Goal: Find specific page/section: Find specific page/section

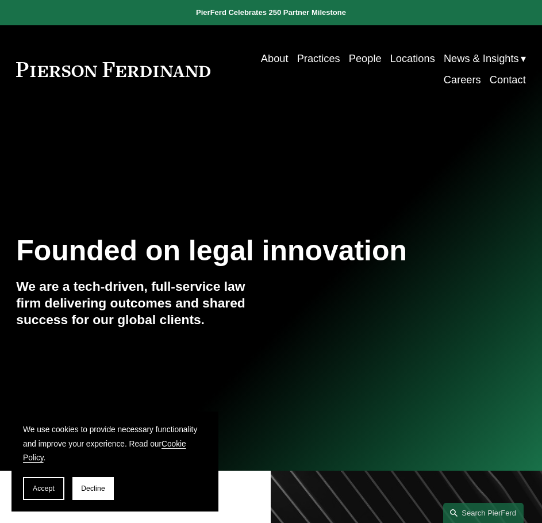
click at [418, 63] on link "Locations" at bounding box center [412, 58] width 45 height 21
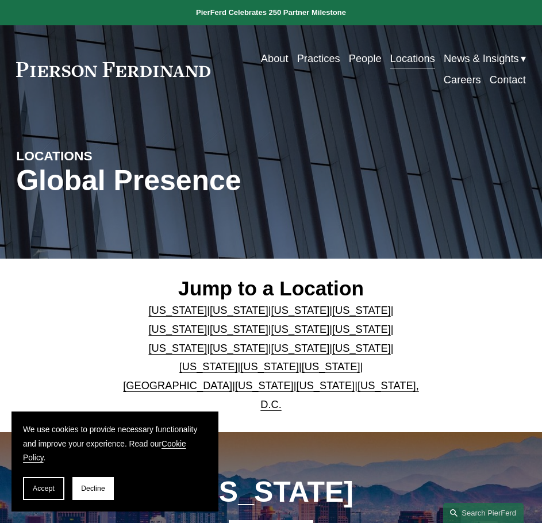
click at [473, 240] on div "LOCATIONS Global Presence" at bounding box center [271, 185] width 542 height 109
click at [355, 59] on link "People" at bounding box center [365, 58] width 33 height 21
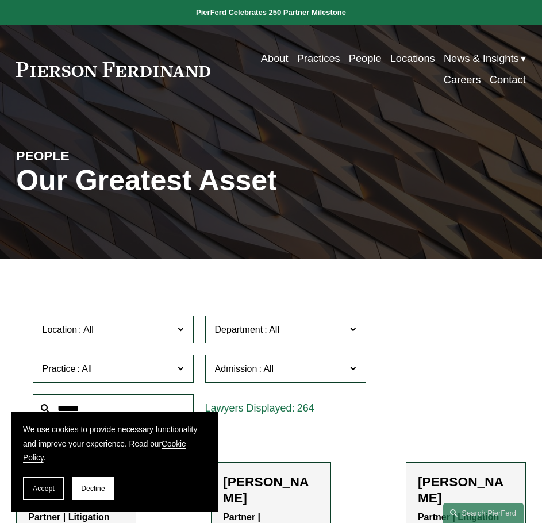
click at [314, 54] on link "Practices" at bounding box center [318, 58] width 43 height 21
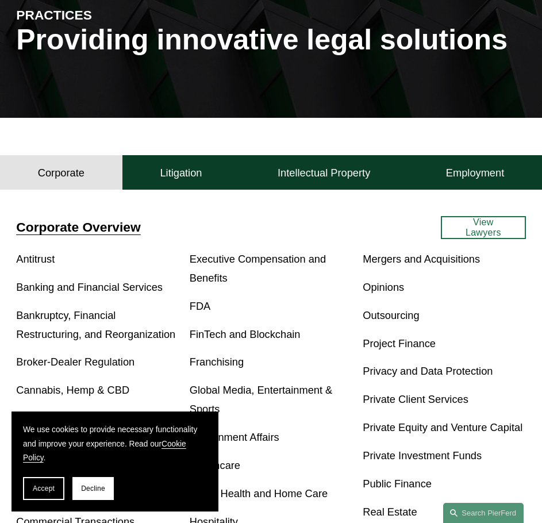
scroll to position [115, 0]
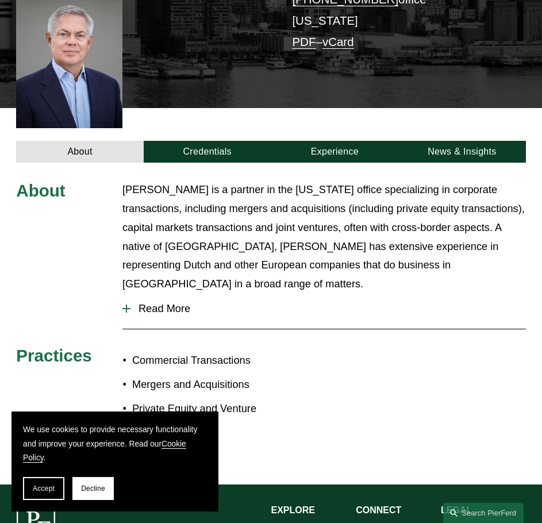
scroll to position [287, 0]
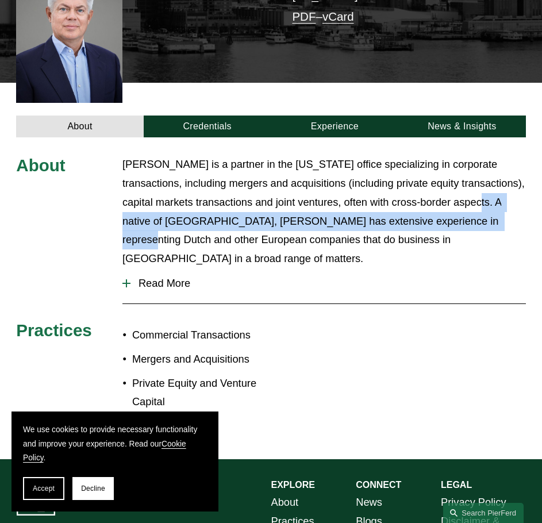
drag, startPoint x: 463, startPoint y: 206, endPoint x: 465, endPoint y: 221, distance: 14.5
click at [465, 221] on p "[PERSON_NAME] is a partner in the [US_STATE] office specializing in corporate t…" at bounding box center [323, 211] width 403 height 113
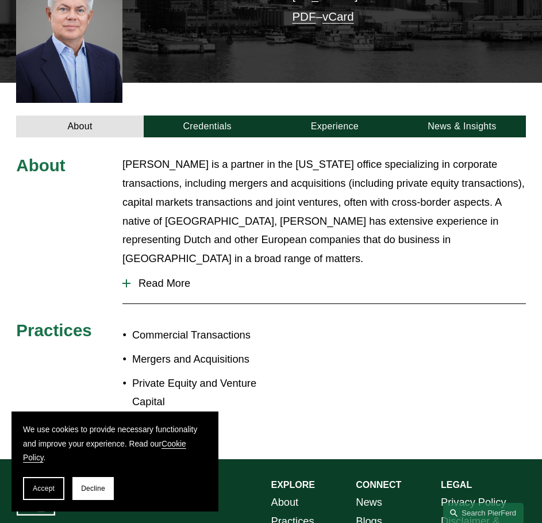
click at [353, 242] on p "[PERSON_NAME] is a partner in the [US_STATE] office specializing in corporate t…" at bounding box center [323, 211] width 403 height 113
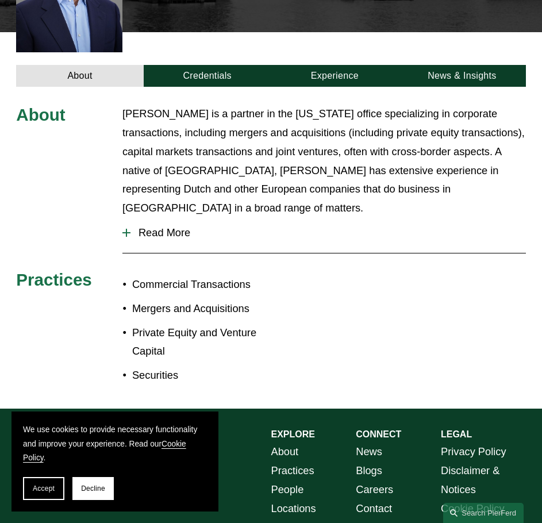
scroll to position [402, 0]
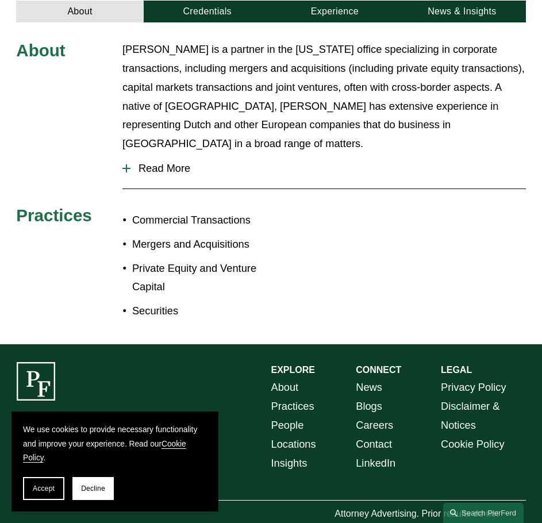
click at [162, 170] on span "Read More" at bounding box center [327, 168] width 395 height 13
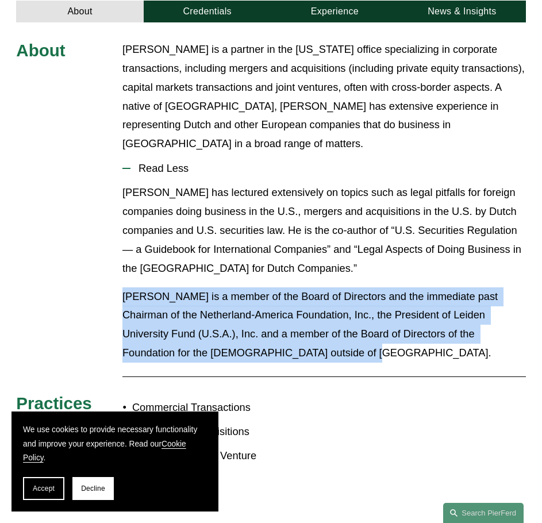
drag, startPoint x: 99, startPoint y: 309, endPoint x: 291, endPoint y: 358, distance: 198.2
click at [291, 358] on div "About [PERSON_NAME] is a partner in the [US_STATE] office specializing in corpo…" at bounding box center [271, 277] width 542 height 474
click at [291, 358] on p "[PERSON_NAME] is a member of the Board of Directors and the immediate past Chai…" at bounding box center [323, 325] width 403 height 76
drag, startPoint x: 282, startPoint y: 355, endPoint x: 112, endPoint y: 286, distance: 183.8
click at [112, 286] on div "About [PERSON_NAME] is a partner in the [US_STATE] office specializing in corpo…" at bounding box center [271, 277] width 542 height 474
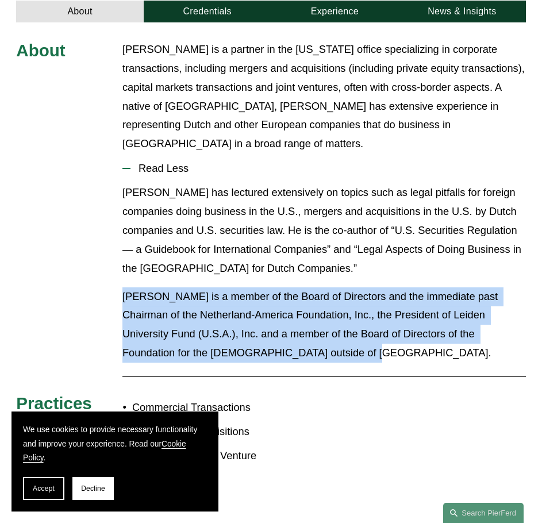
click at [112, 286] on div "About [PERSON_NAME] is a partner in the [US_STATE] office specializing in corpo…" at bounding box center [271, 277] width 542 height 474
drag, startPoint x: 117, startPoint y: 286, endPoint x: 358, endPoint y: 354, distance: 250.2
click at [358, 354] on div "About [PERSON_NAME] is a partner in the [US_STATE] office specializing in corpo…" at bounding box center [271, 277] width 542 height 474
click at [358, 354] on p "[PERSON_NAME] is a member of the Board of Directors and the immediate past Chai…" at bounding box center [323, 325] width 403 height 76
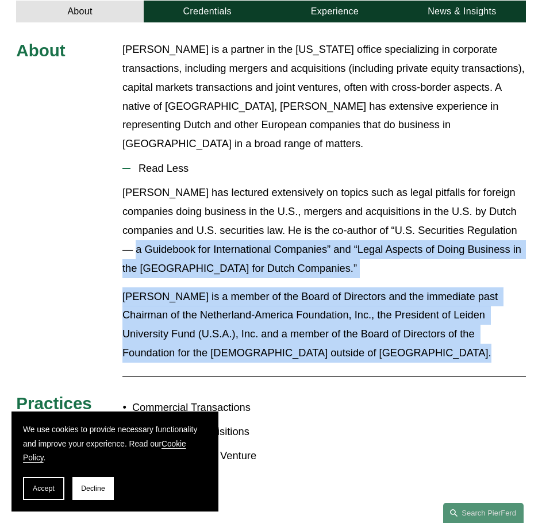
drag, startPoint x: 358, startPoint y: 354, endPoint x: 120, endPoint y: 226, distance: 270.5
click at [120, 226] on div "About [PERSON_NAME] is a partner in the [US_STATE] office specializing in corpo…" at bounding box center [271, 277] width 542 height 474
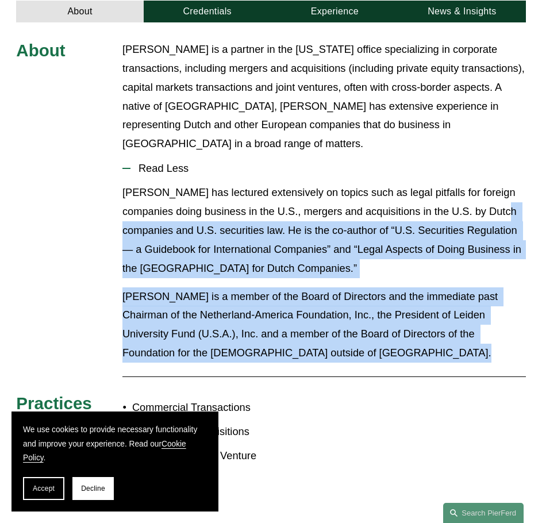
click at [120, 226] on div "About [PERSON_NAME] is a partner in the [US_STATE] office specializing in corpo…" at bounding box center [271, 277] width 542 height 474
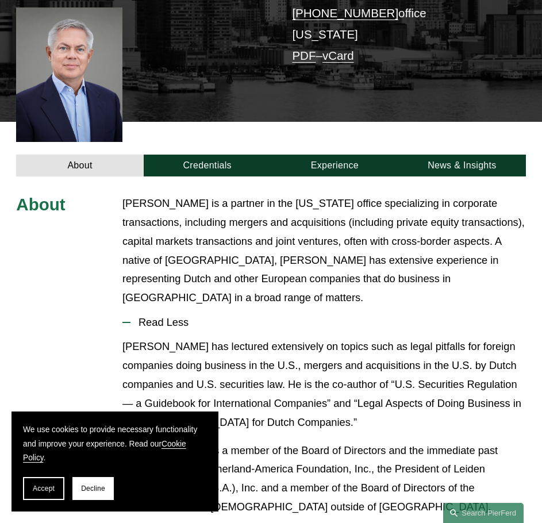
scroll to position [228, 0]
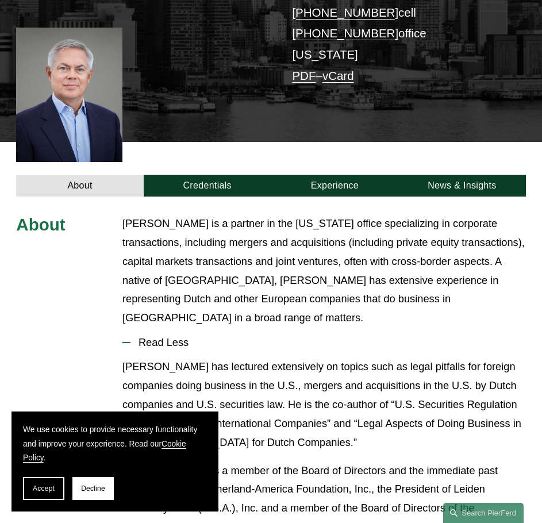
click at [95, 113] on div at bounding box center [69, 95] width 106 height 134
click at [69, 80] on div at bounding box center [69, 95] width 106 height 134
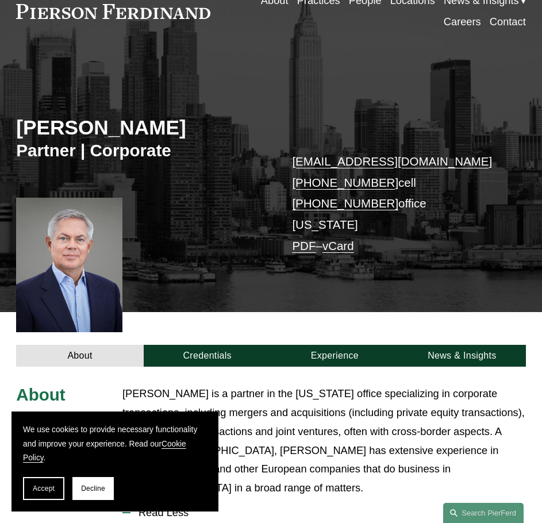
scroll to position [56, 0]
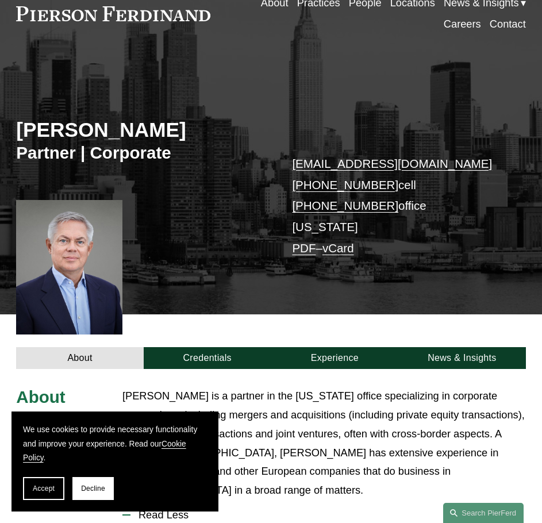
click at [301, 255] on link "PDF" at bounding box center [304, 247] width 24 height 13
